Goal: Task Accomplishment & Management: Manage account settings

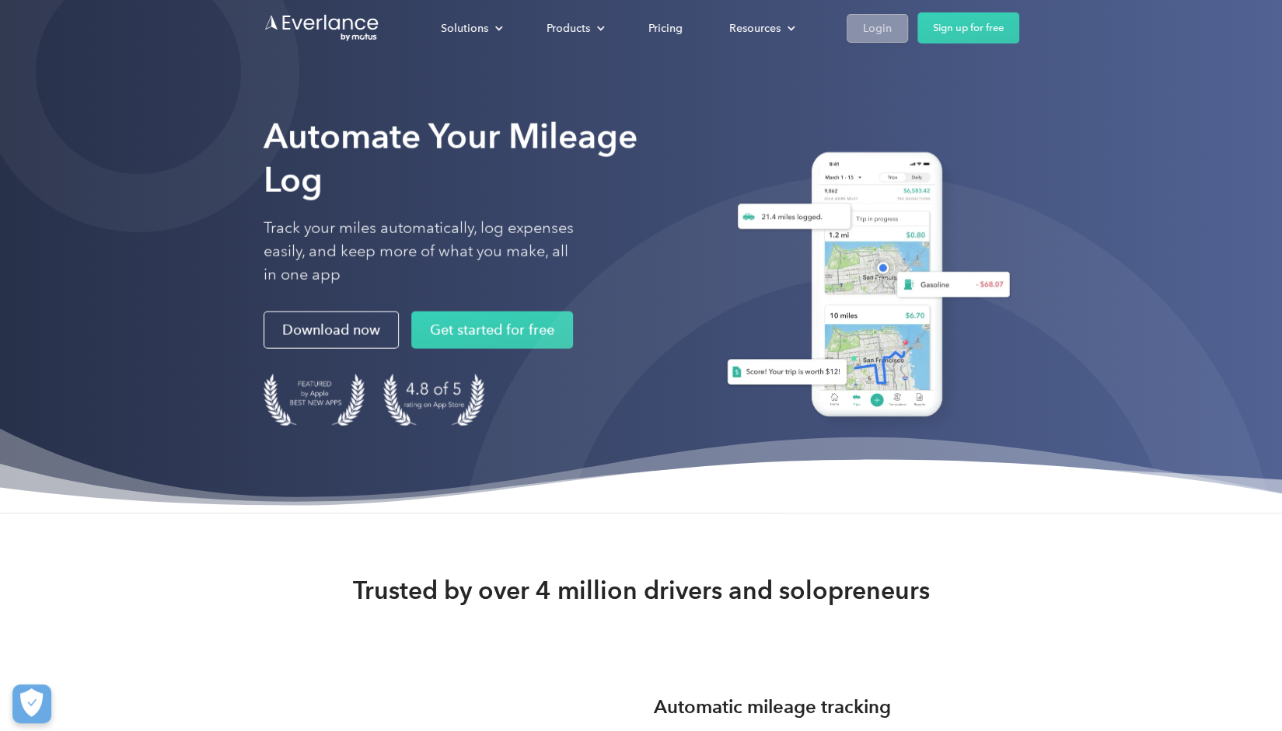
click at [887, 26] on div "Login" at bounding box center [877, 28] width 29 height 19
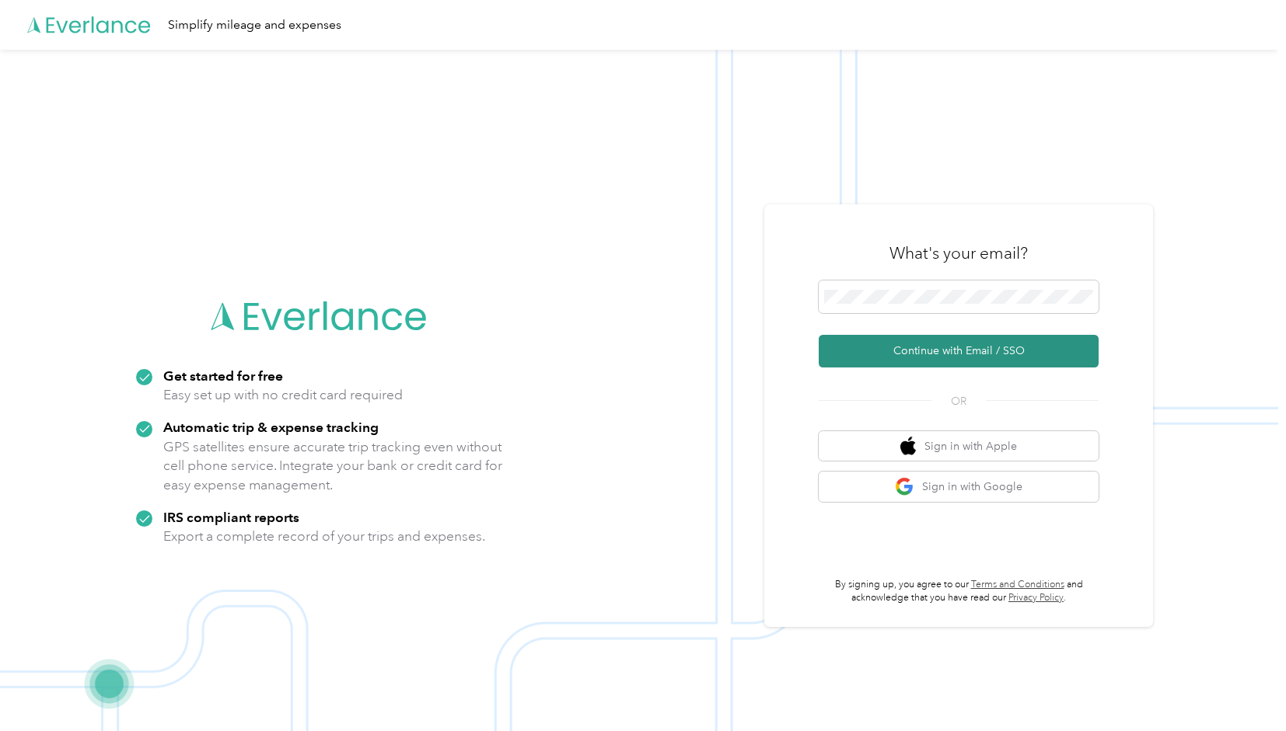
click at [964, 347] on button "Continue with Email / SSO" at bounding box center [958, 351] width 280 height 33
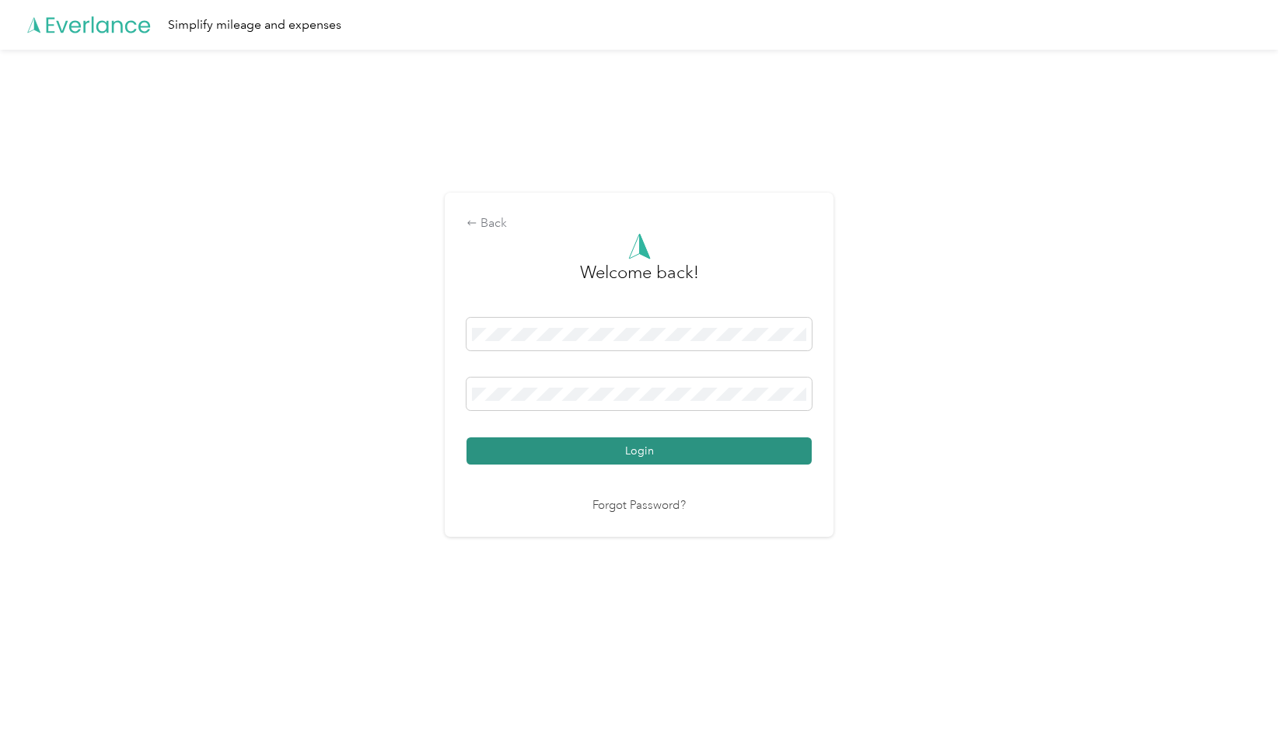
click at [740, 453] on button "Login" at bounding box center [638, 451] width 345 height 27
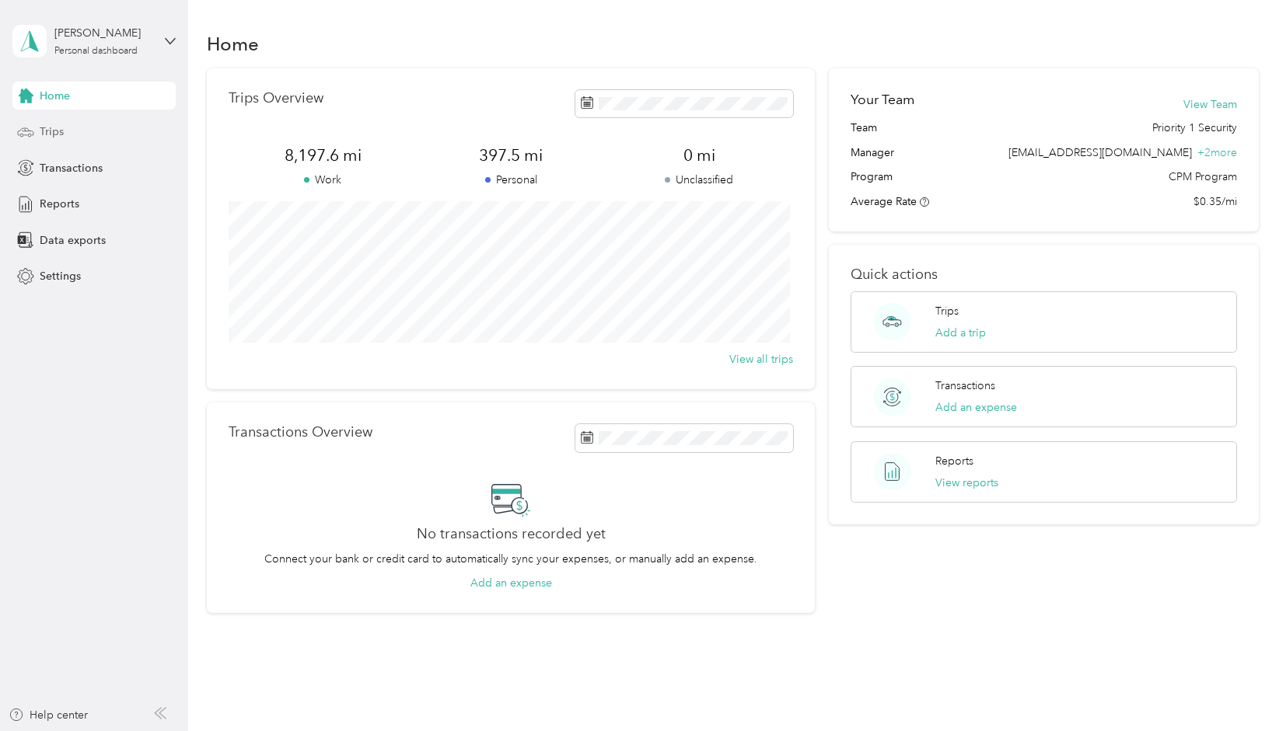
click at [72, 131] on div "Trips" at bounding box center [93, 132] width 163 height 28
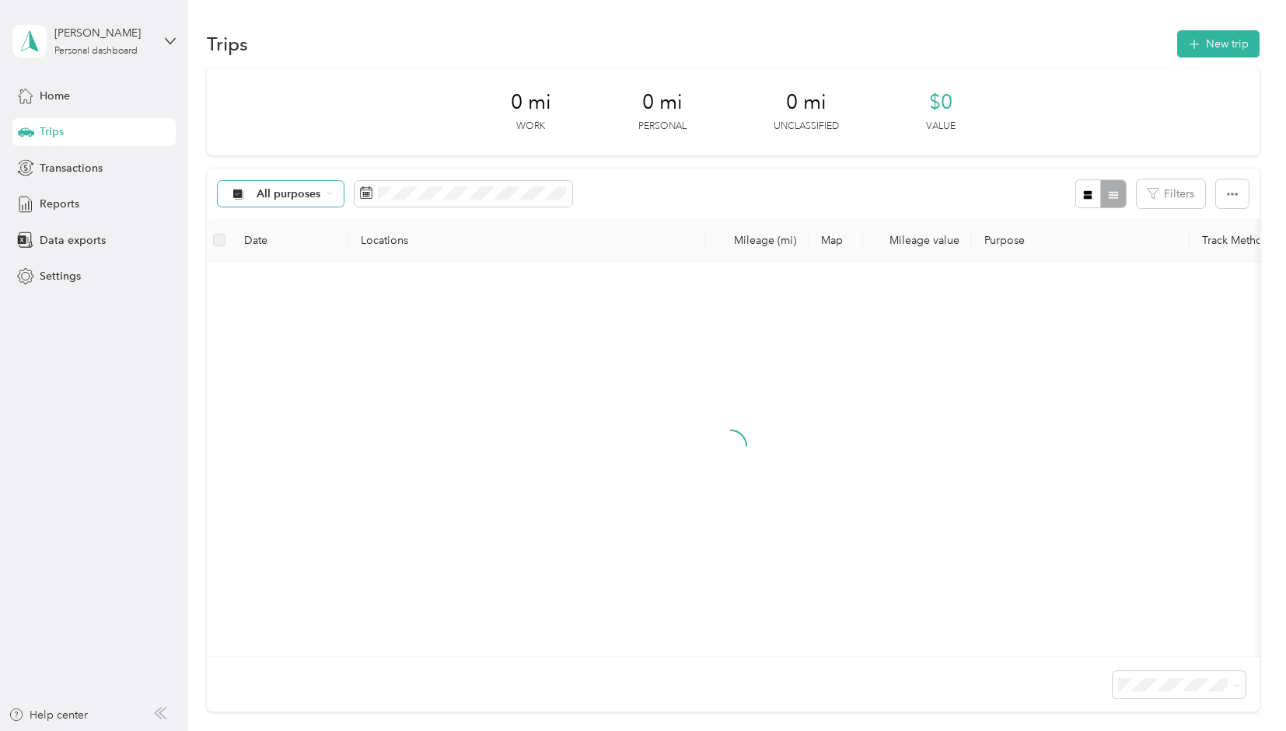
click at [324, 192] on div "All purposes" at bounding box center [281, 194] width 126 height 26
click at [302, 273] on span "Priority 1 Security" at bounding box center [301, 271] width 90 height 16
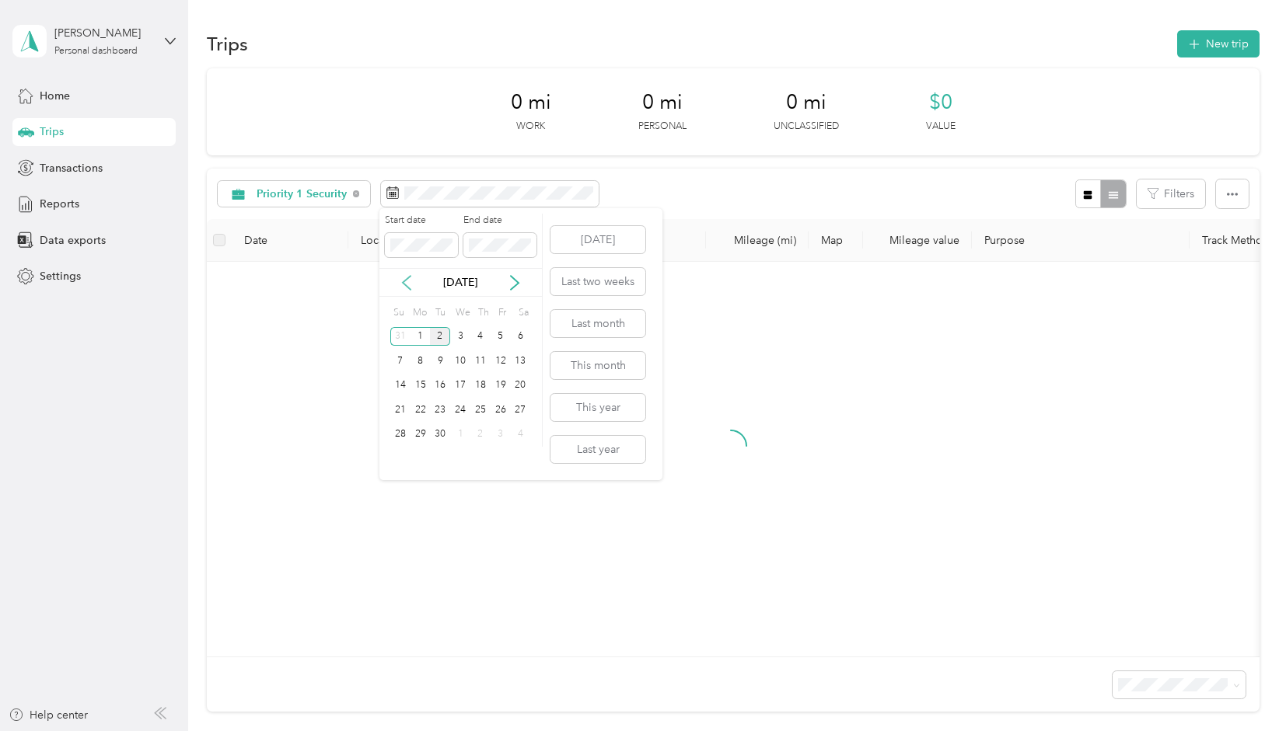
click at [404, 280] on icon at bounding box center [407, 283] width 8 height 14
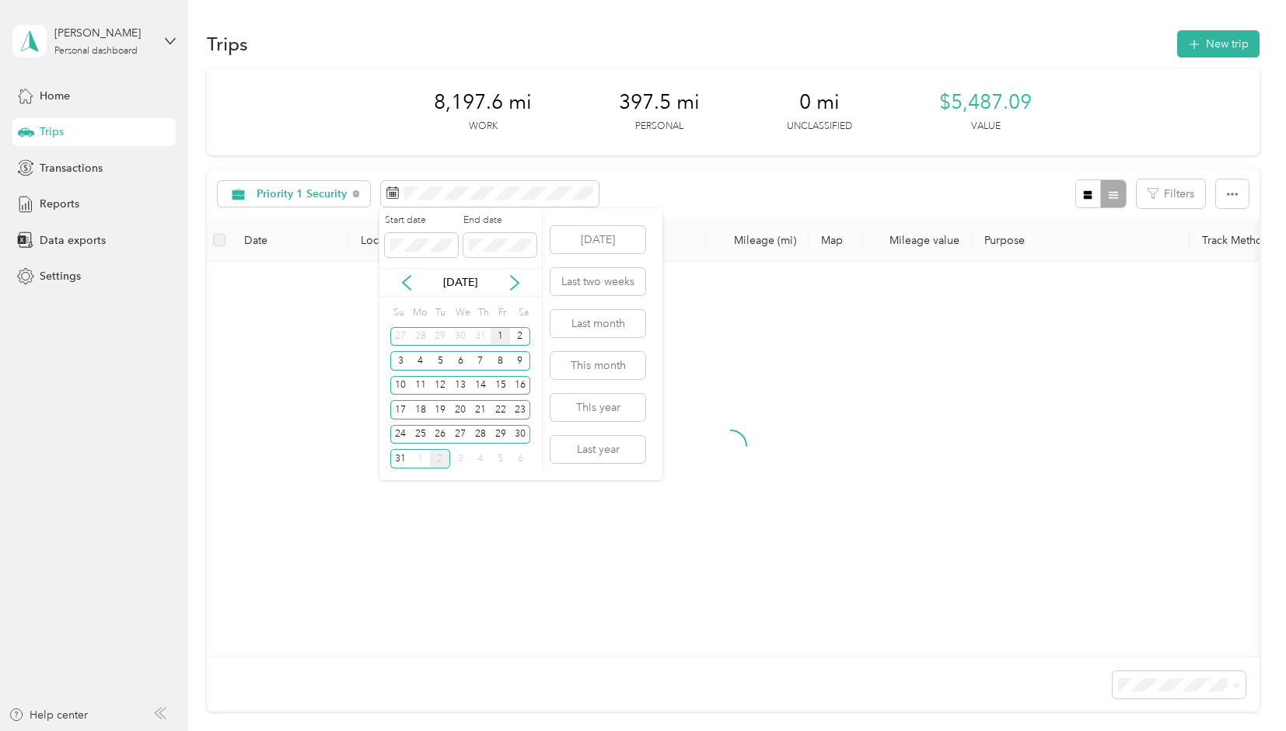
click at [501, 339] on div "1" at bounding box center [500, 336] width 20 height 19
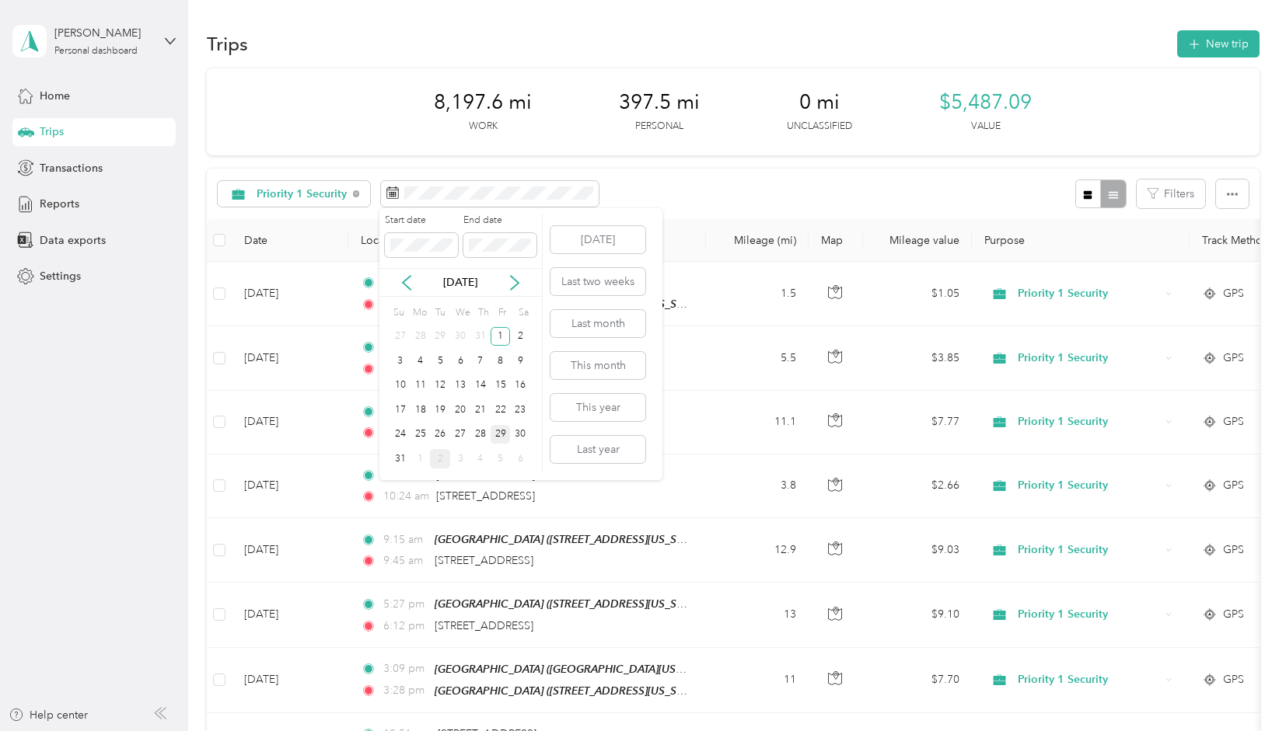
click at [501, 431] on div "29" at bounding box center [500, 434] width 20 height 19
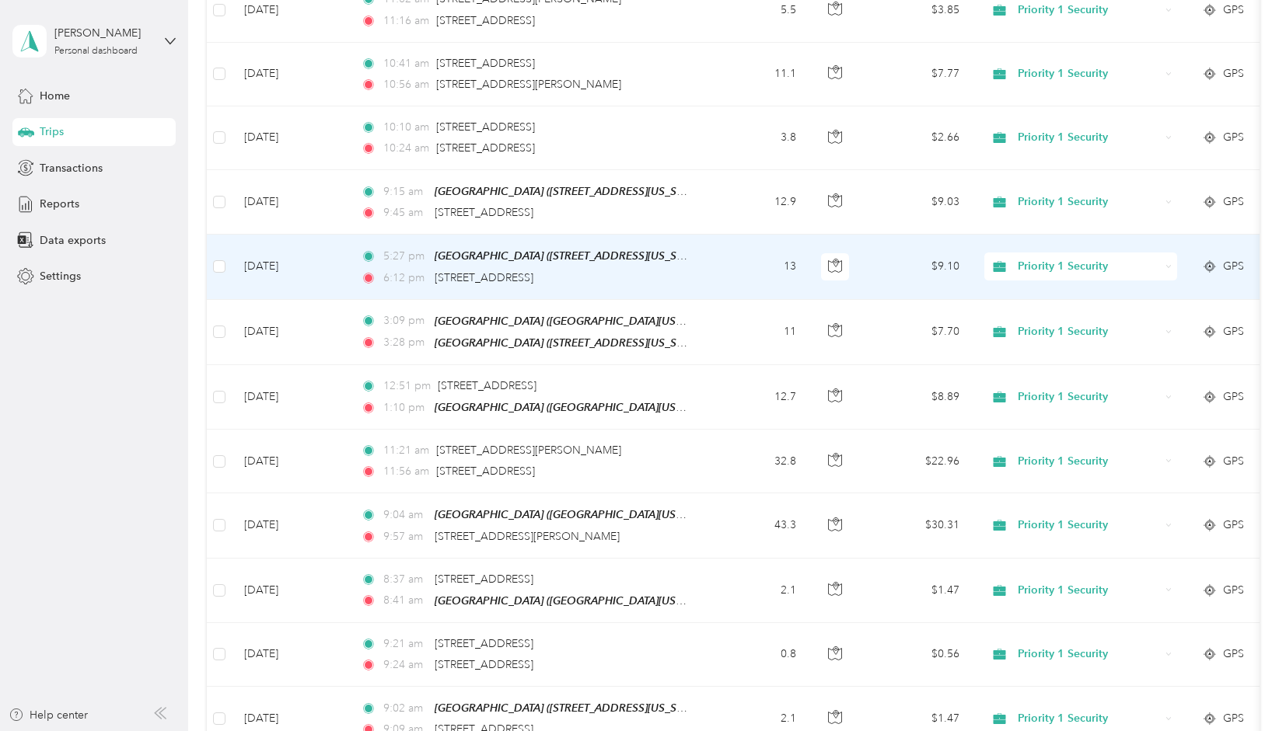
scroll to position [350, 0]
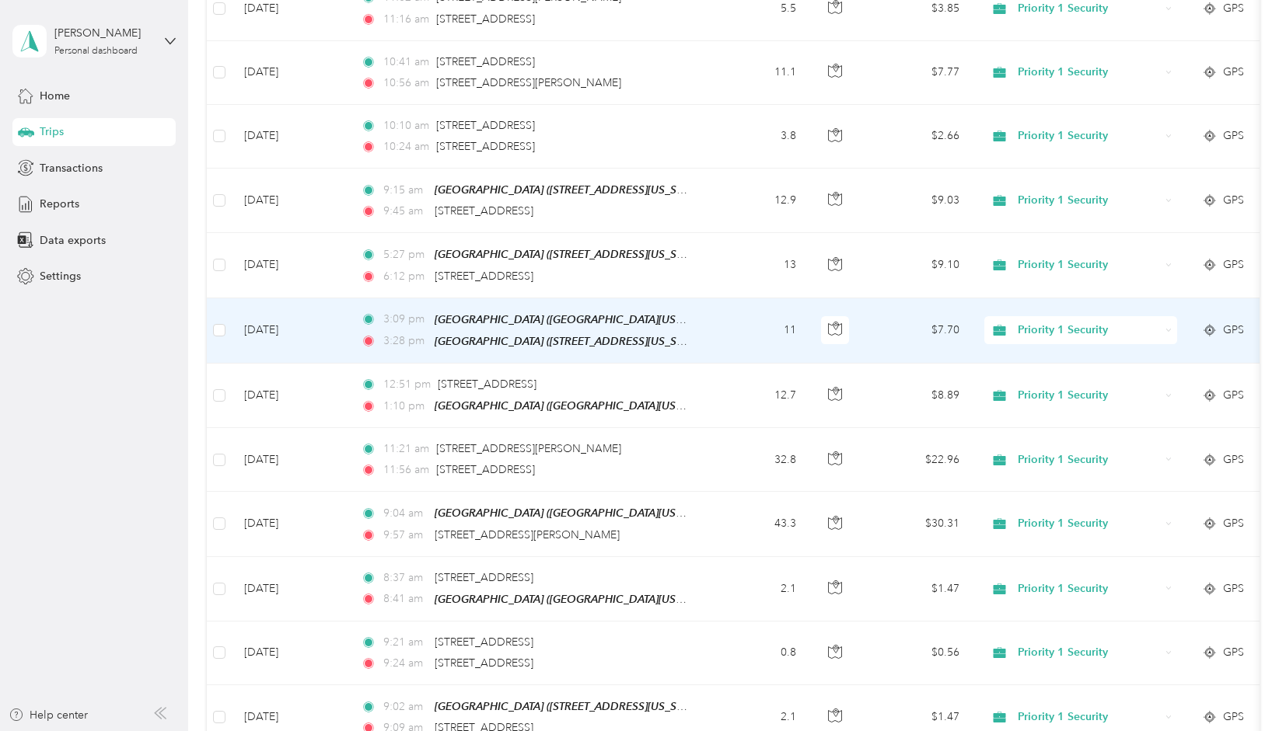
click at [1031, 324] on span "Priority 1 Security" at bounding box center [1088, 330] width 142 height 17
click at [1044, 380] on span "COMMUTE" at bounding box center [1095, 374] width 144 height 16
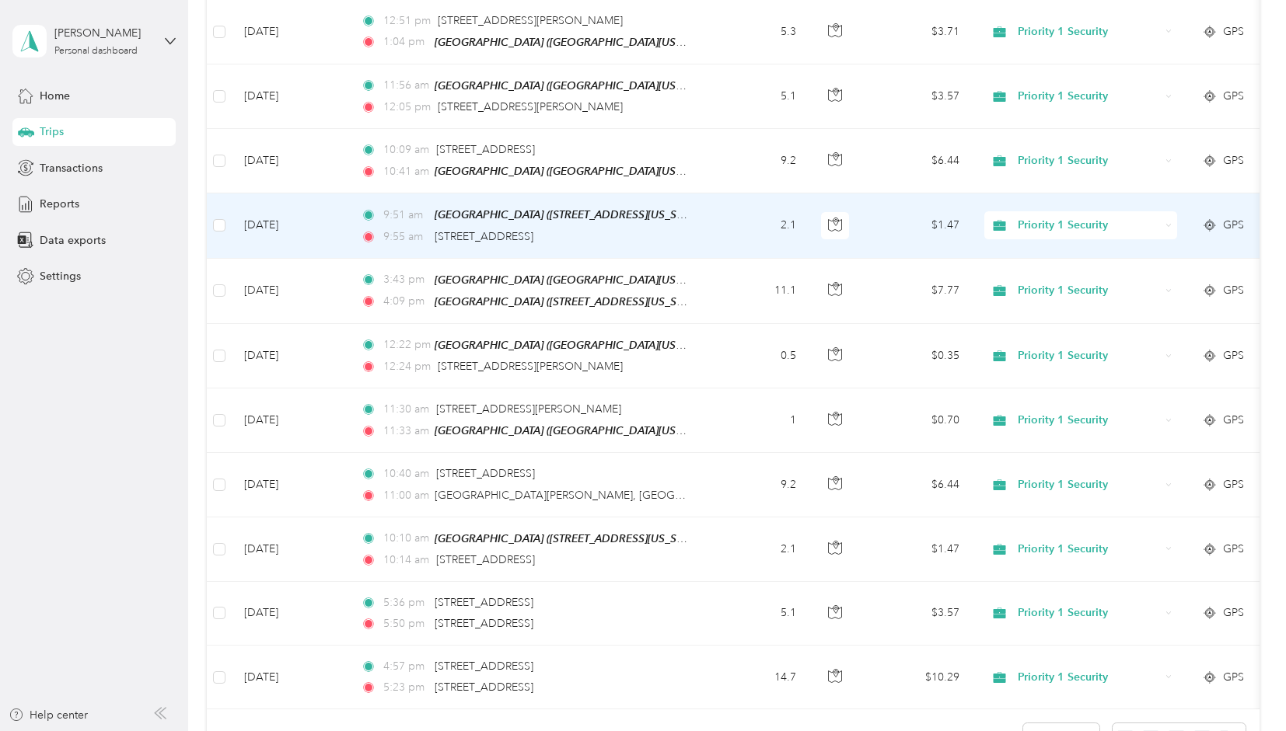
scroll to position [1166, 0]
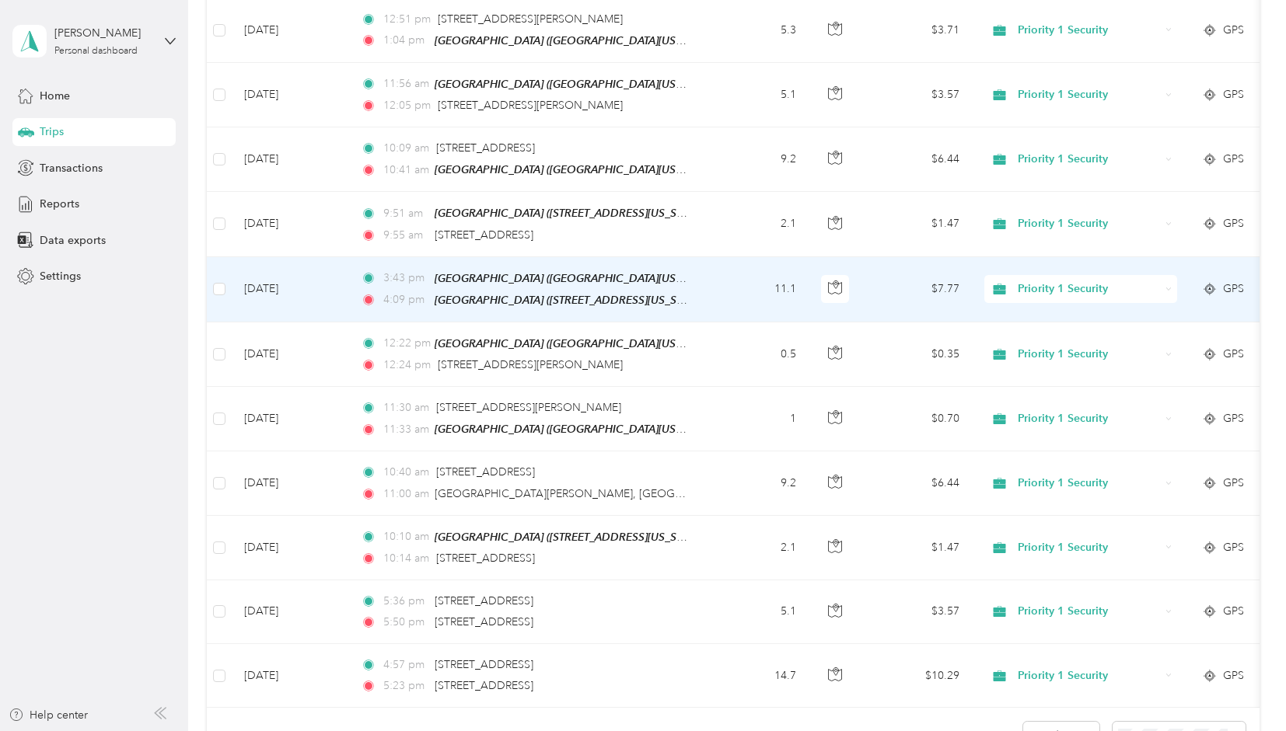
click at [1082, 281] on span "Priority 1 Security" at bounding box center [1088, 289] width 142 height 17
click at [1052, 330] on li "COMMUTE" at bounding box center [1081, 329] width 193 height 27
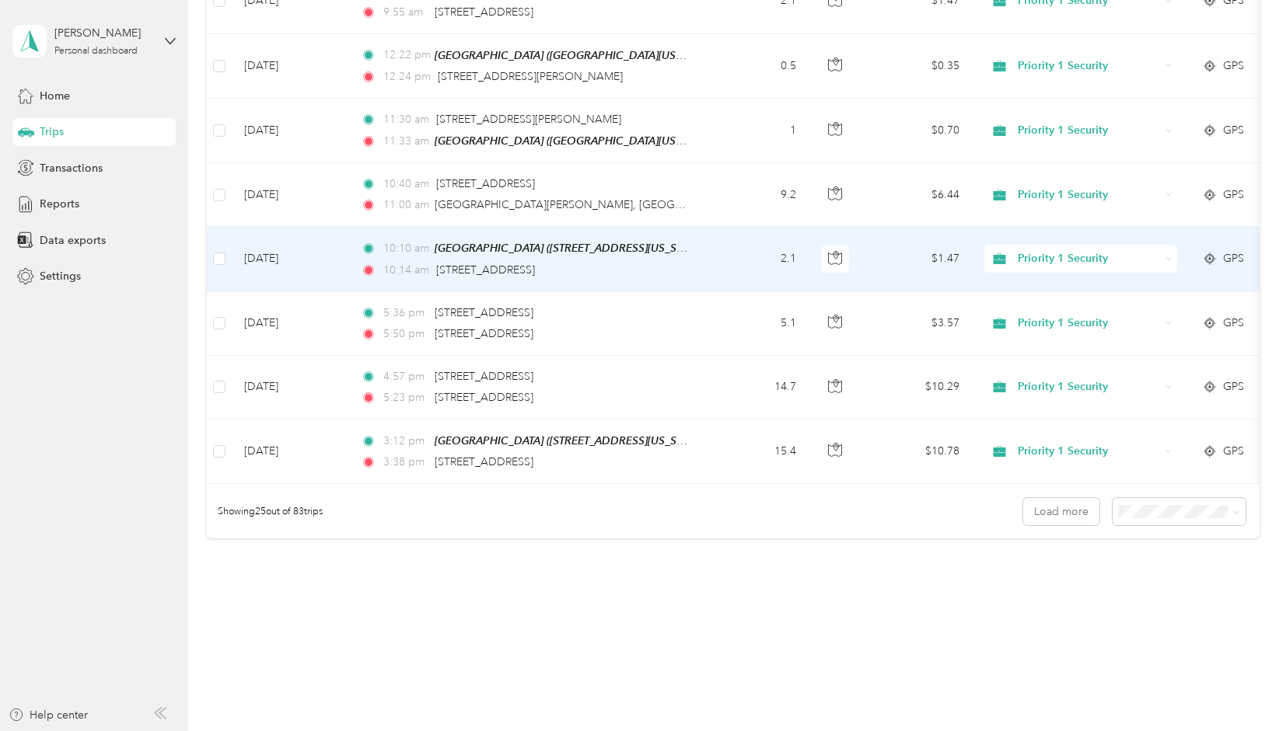
scroll to position [1402, 0]
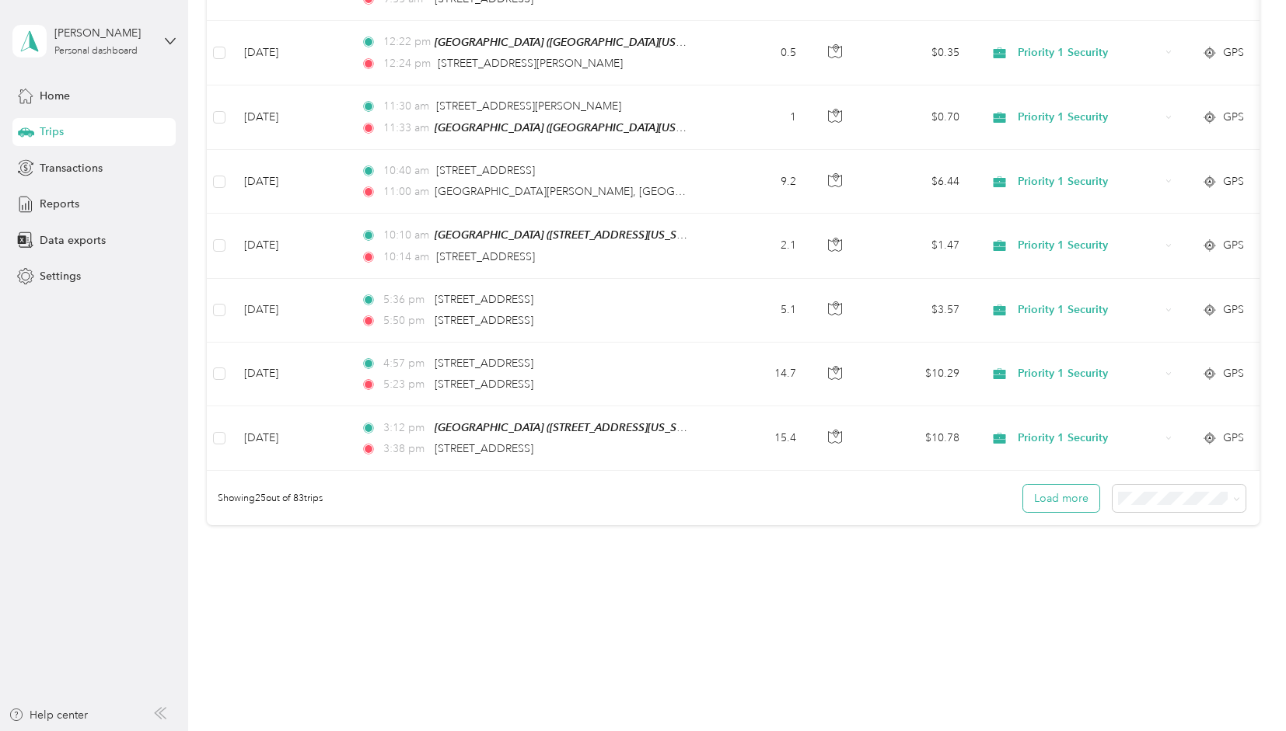
click at [1057, 489] on button "Load more" at bounding box center [1061, 498] width 76 height 27
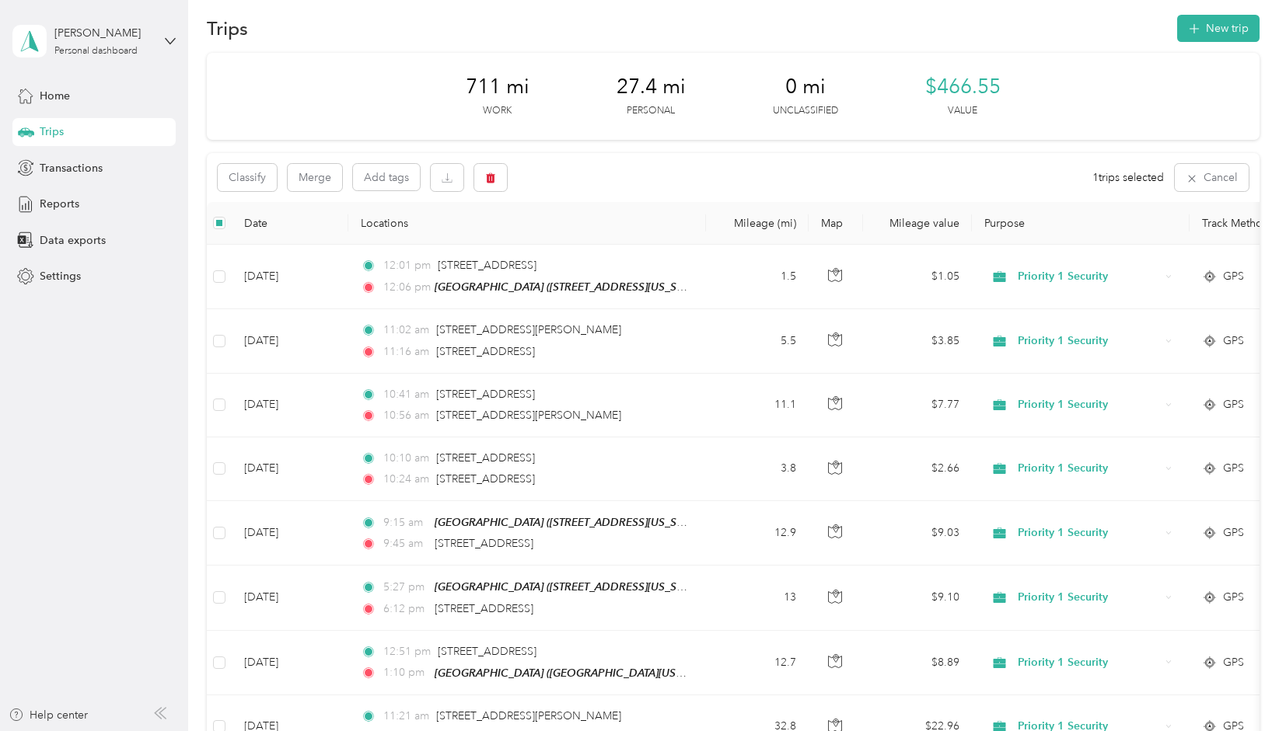
scroll to position [0, 0]
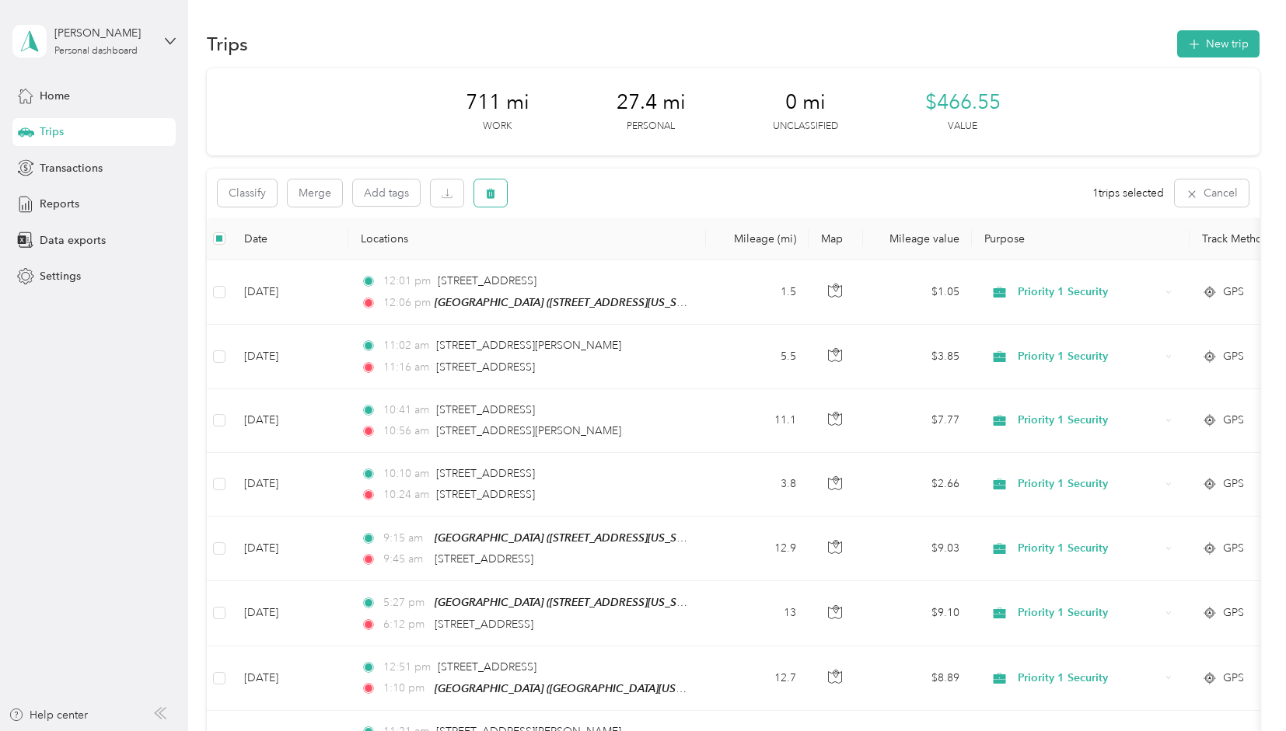
click at [490, 191] on icon "button" at bounding box center [491, 194] width 9 height 10
click at [602, 259] on button "Yes" at bounding box center [607, 258] width 30 height 25
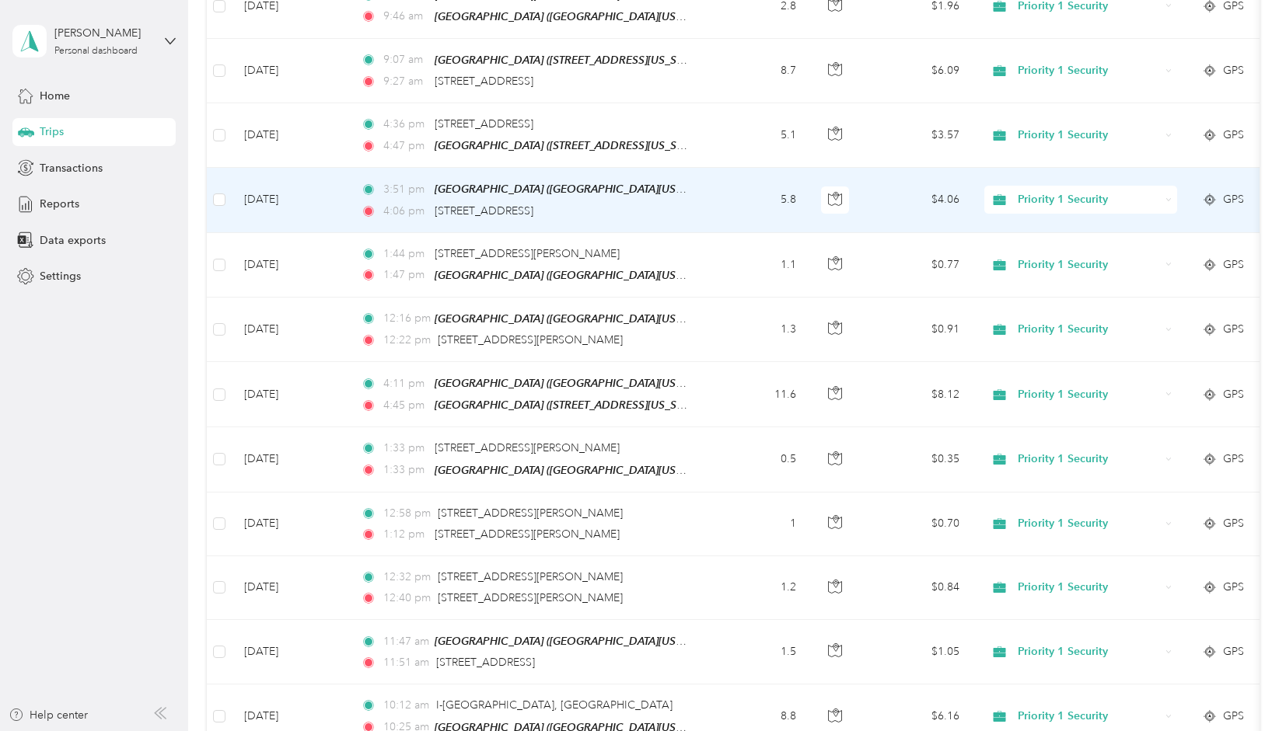
scroll to position [2740, 0]
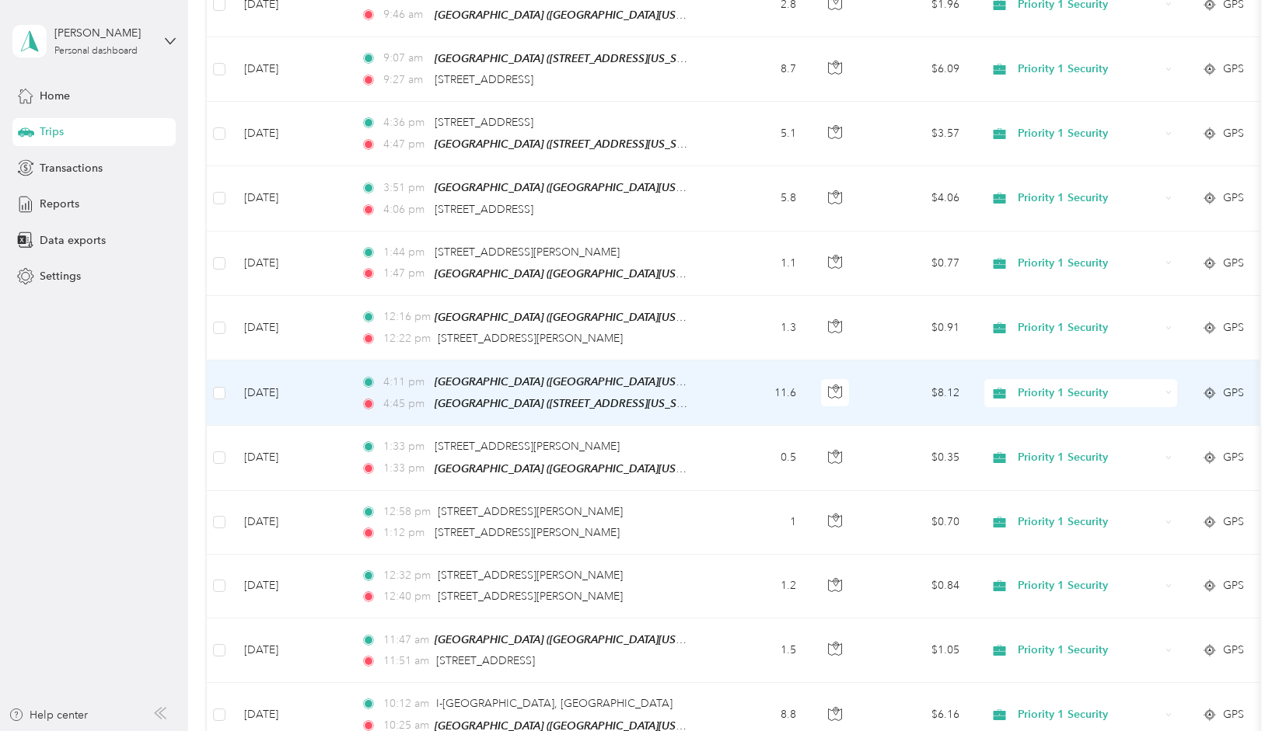
click at [1167, 389] on icon at bounding box center [1168, 392] width 7 height 7
click at [1091, 408] on span "COMMUTE" at bounding box center [1095, 411] width 144 height 16
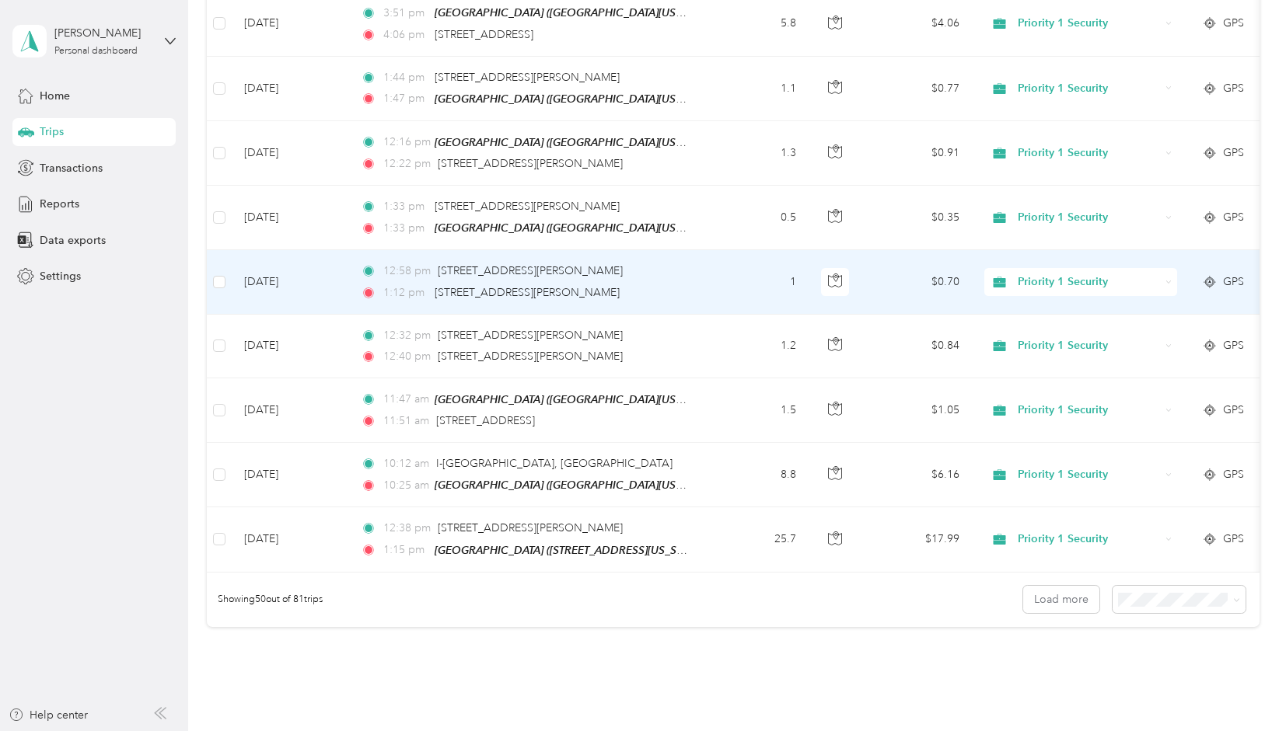
scroll to position [2992, 0]
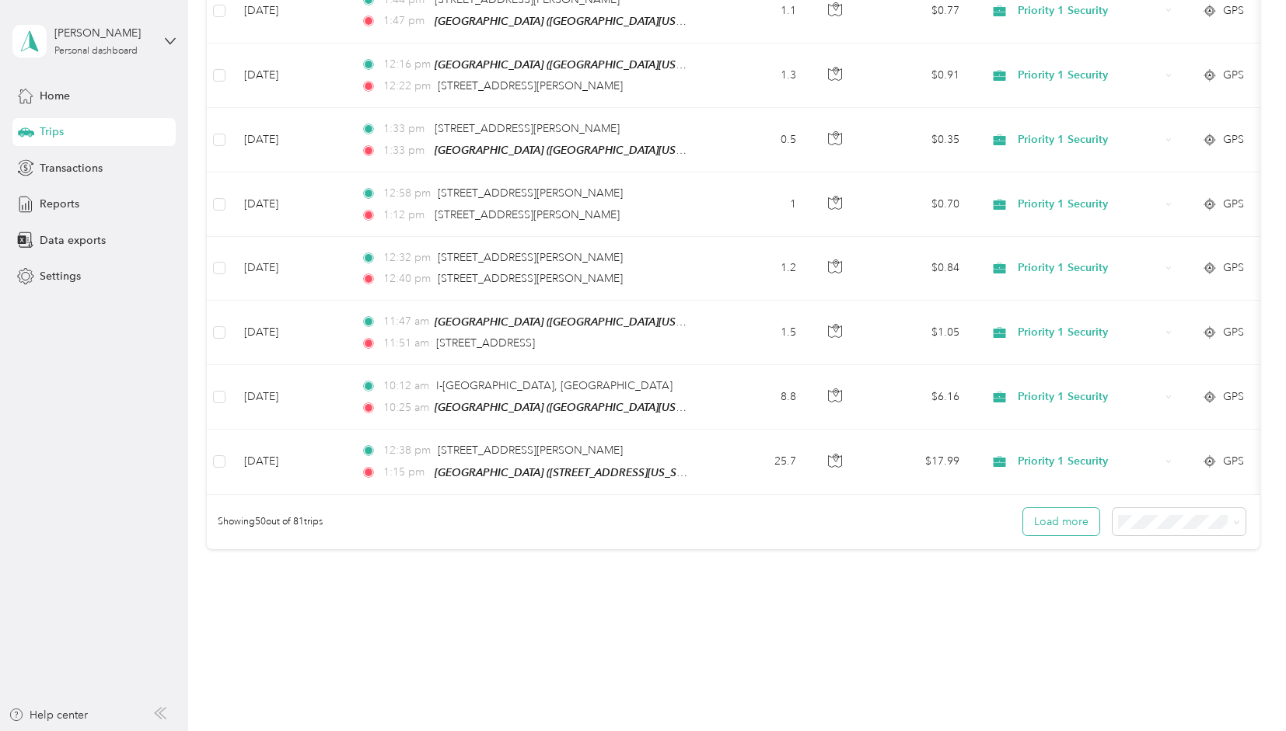
click at [1052, 508] on button "Load more" at bounding box center [1061, 521] width 76 height 27
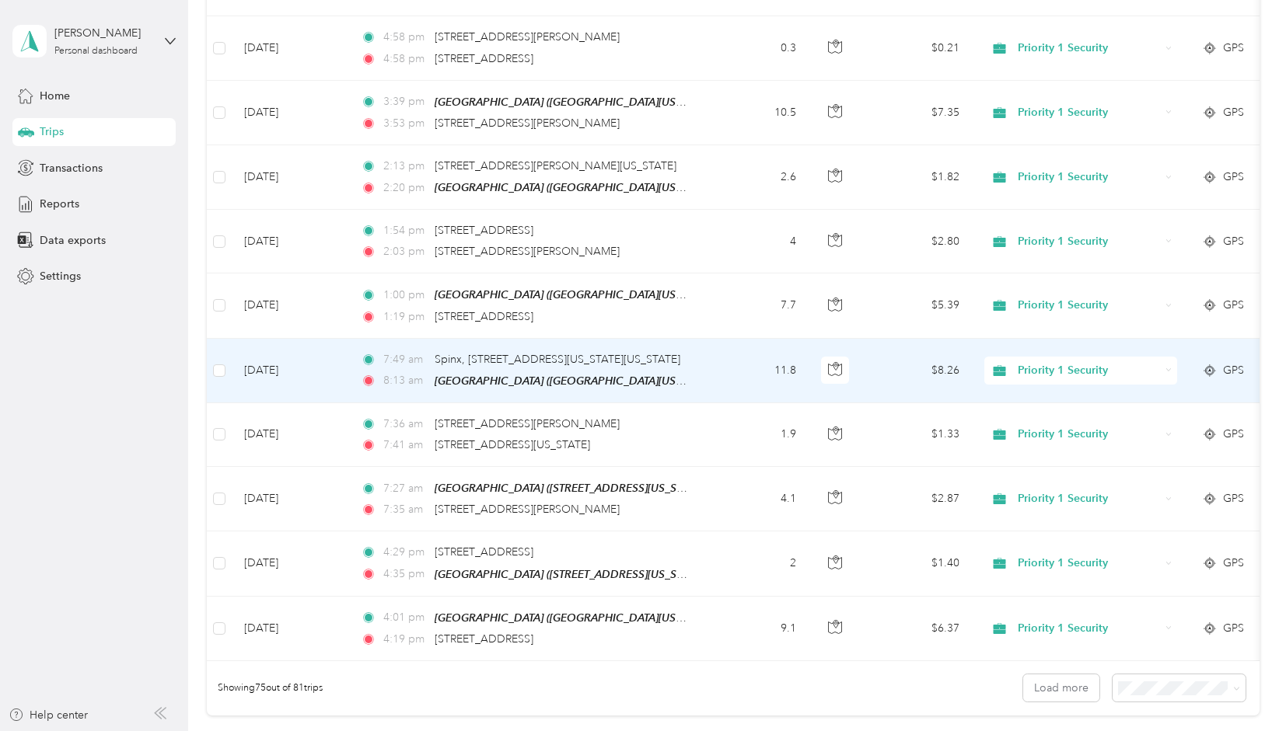
scroll to position [4450, 0]
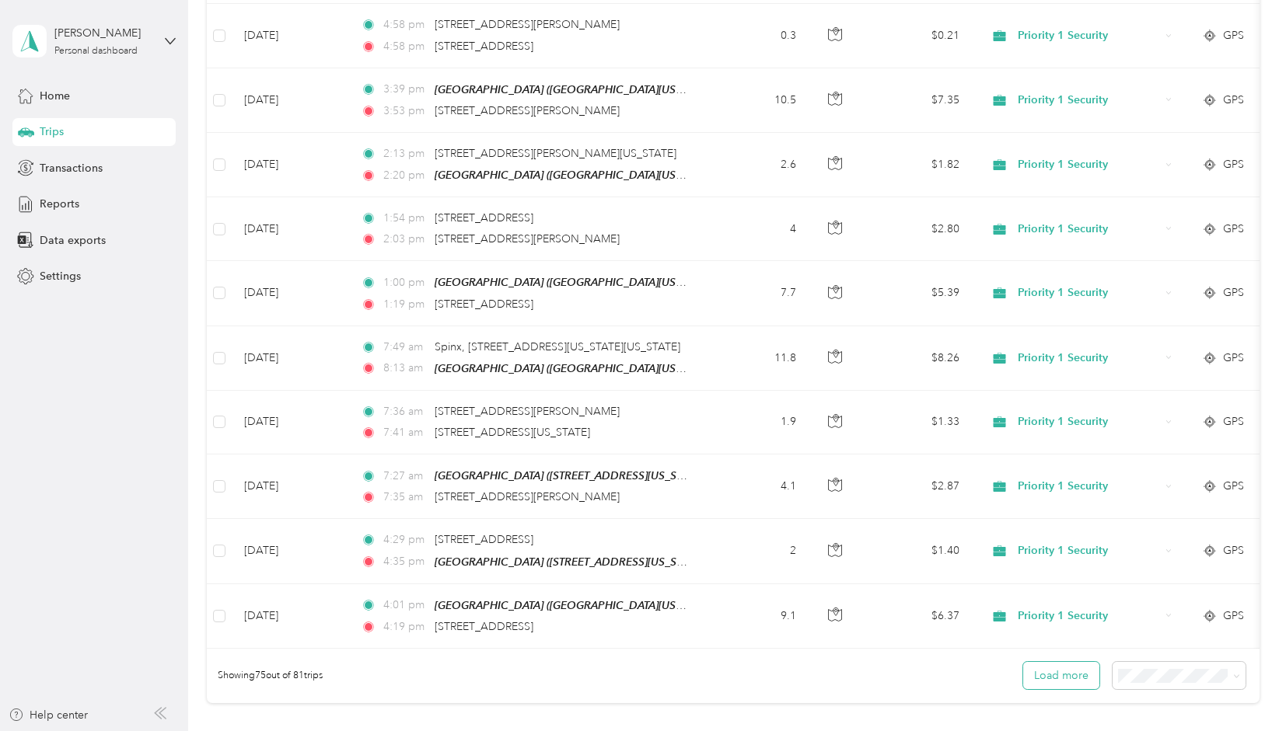
click at [1059, 662] on button "Load more" at bounding box center [1061, 675] width 76 height 27
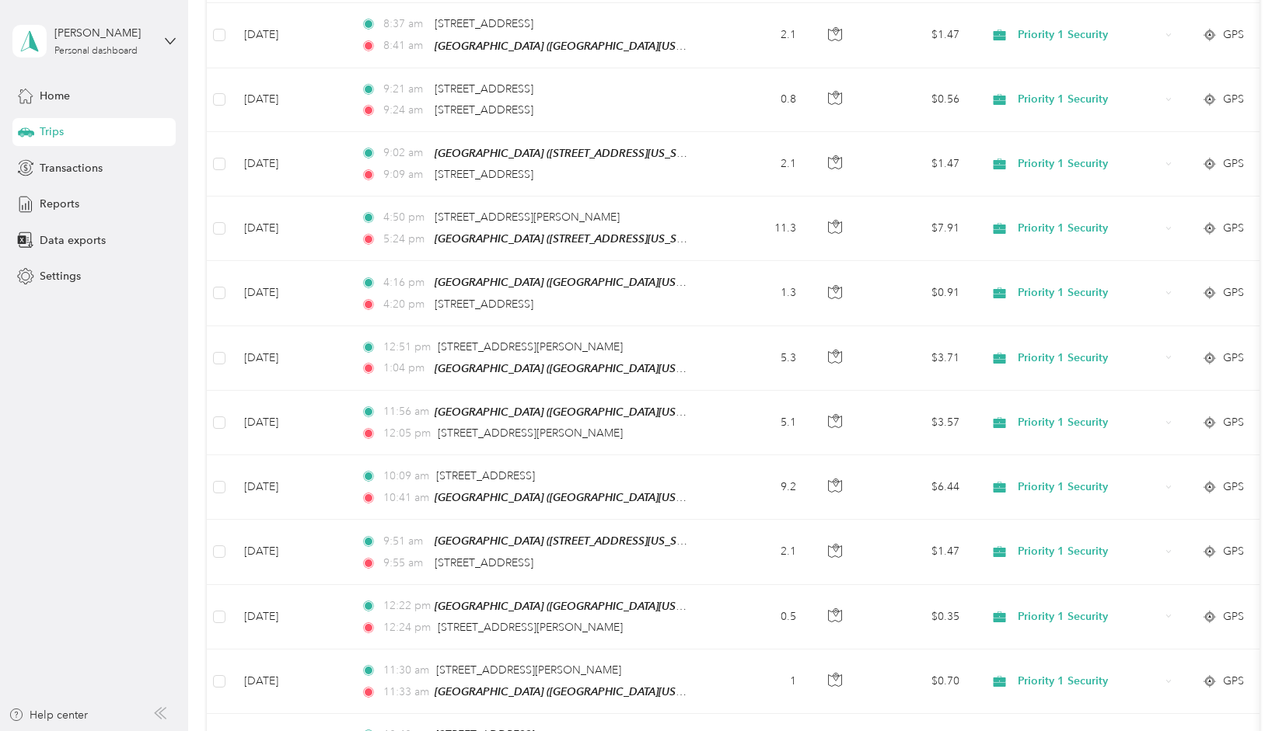
scroll to position [0, 0]
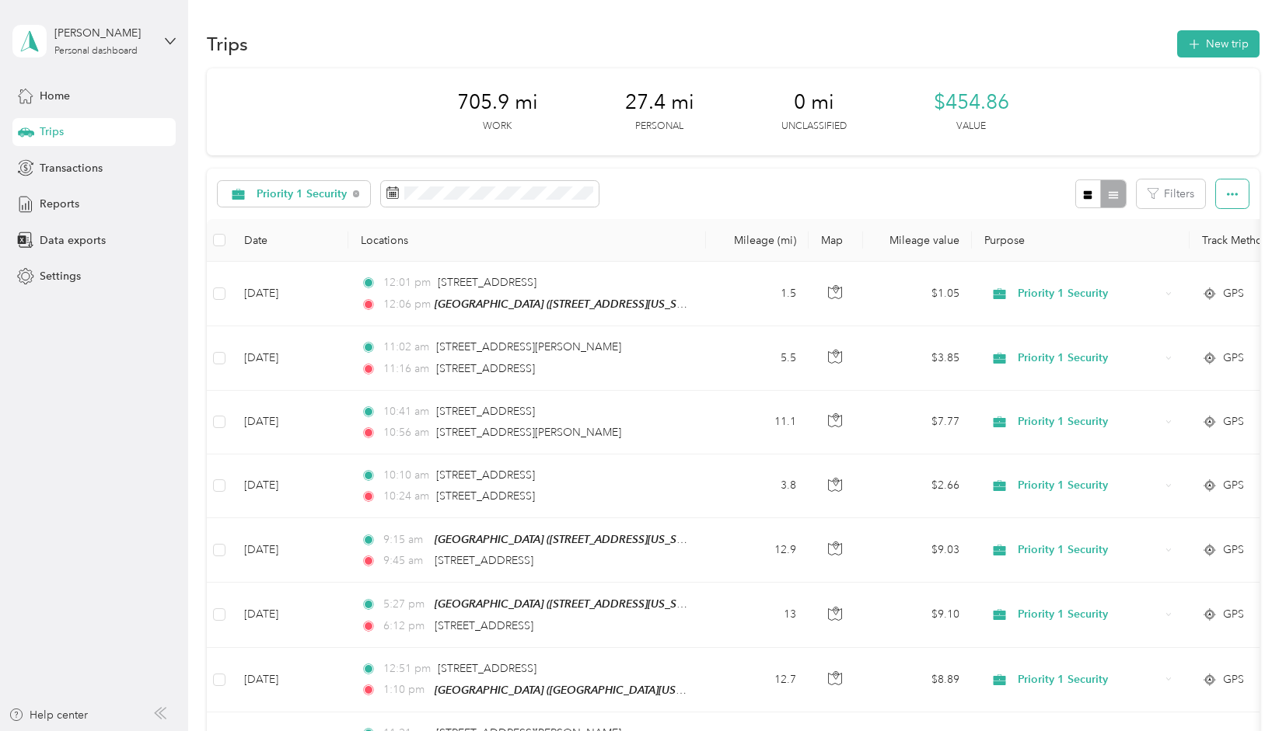
click at [1229, 195] on icon "button" at bounding box center [1232, 194] width 11 height 11
click at [1211, 250] on span "Export" at bounding box center [1205, 249] width 33 height 13
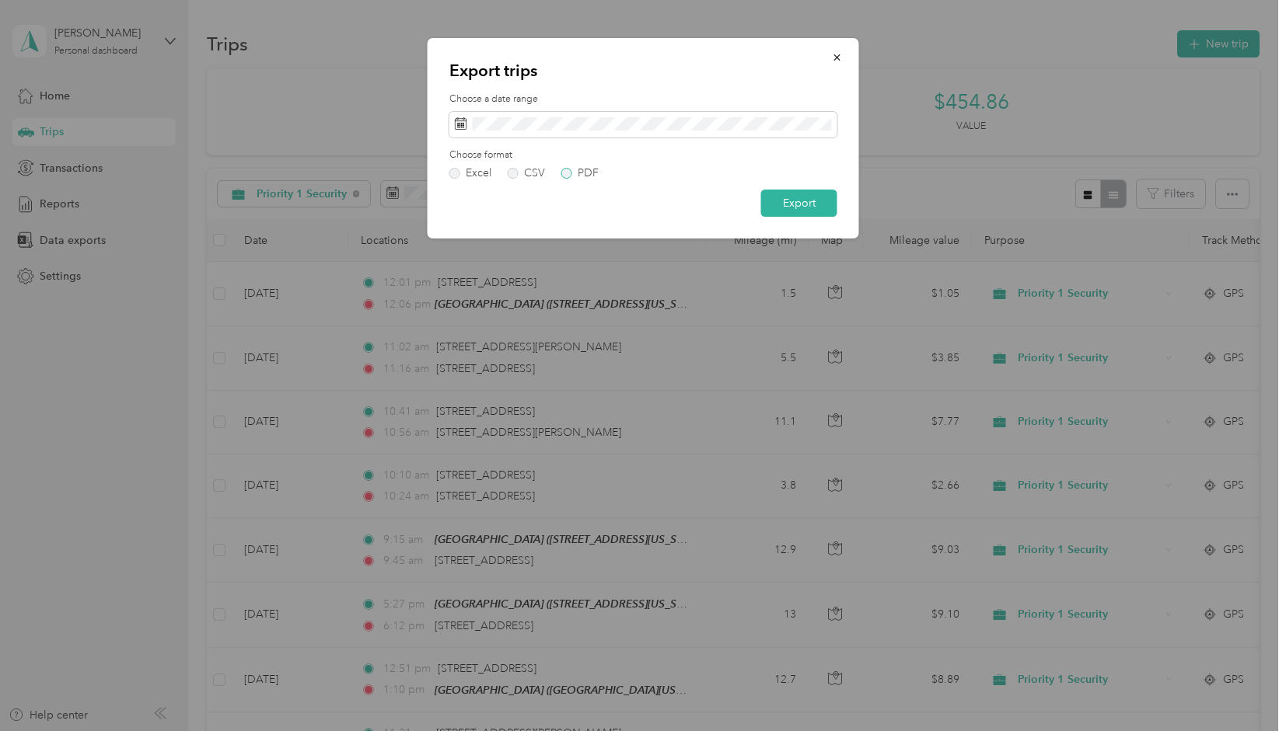
click at [567, 173] on label "PDF" at bounding box center [579, 173] width 37 height 11
click at [815, 200] on button "Export" at bounding box center [799, 203] width 76 height 27
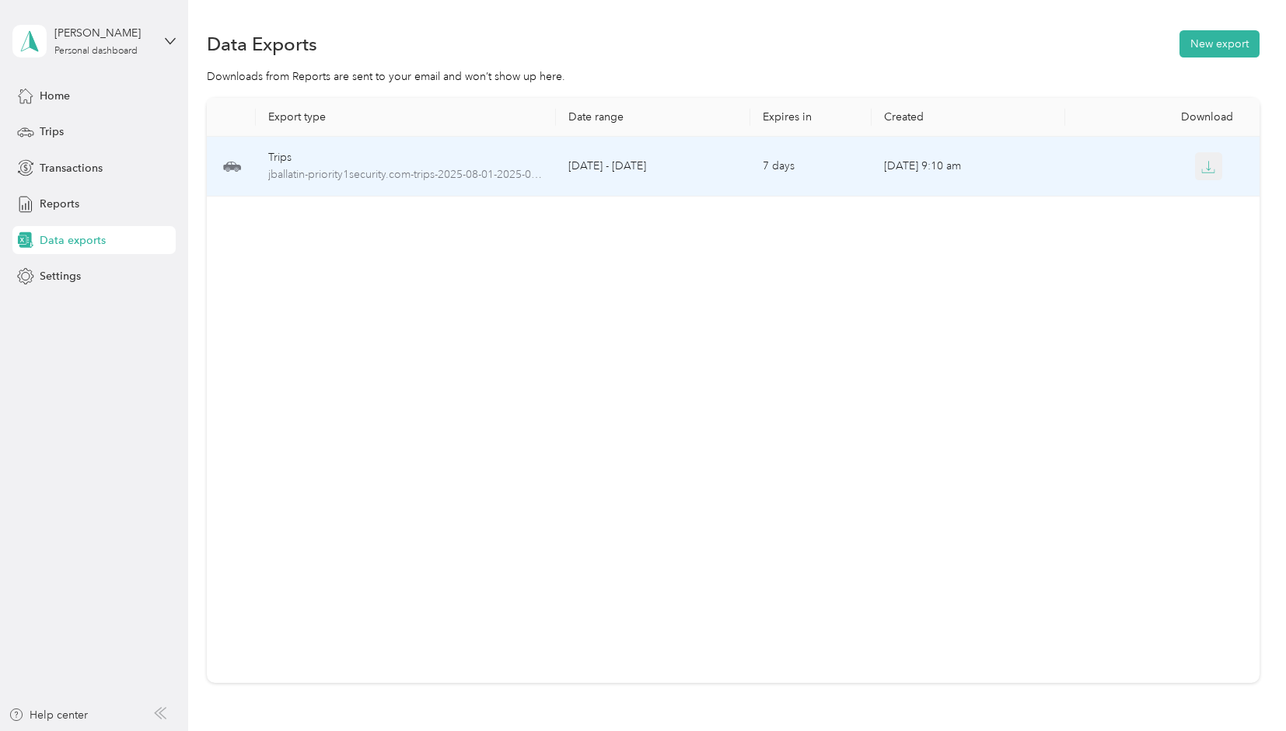
click at [1207, 165] on icon "button" at bounding box center [1208, 167] width 14 height 14
